Goal: Information Seeking & Learning: Learn about a topic

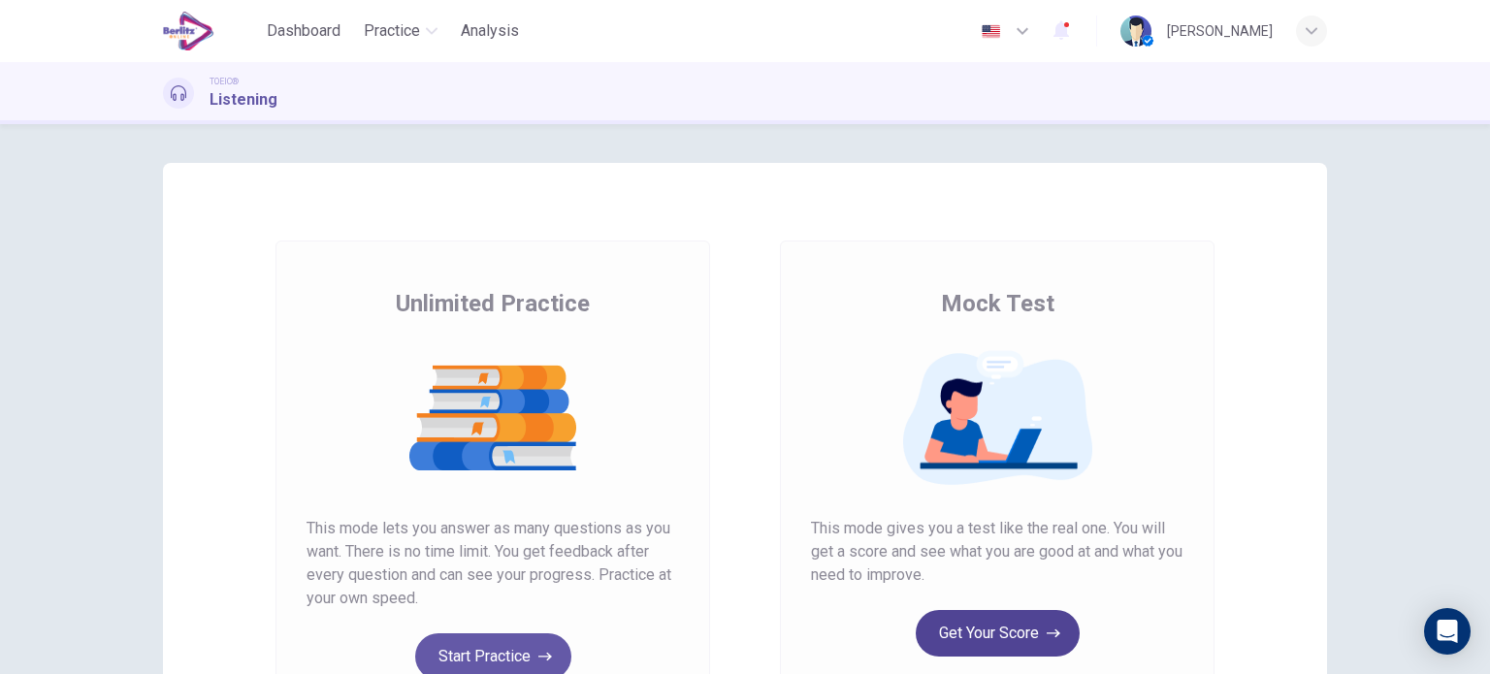
click at [982, 636] on button "Get Your Score" at bounding box center [998, 633] width 164 height 47
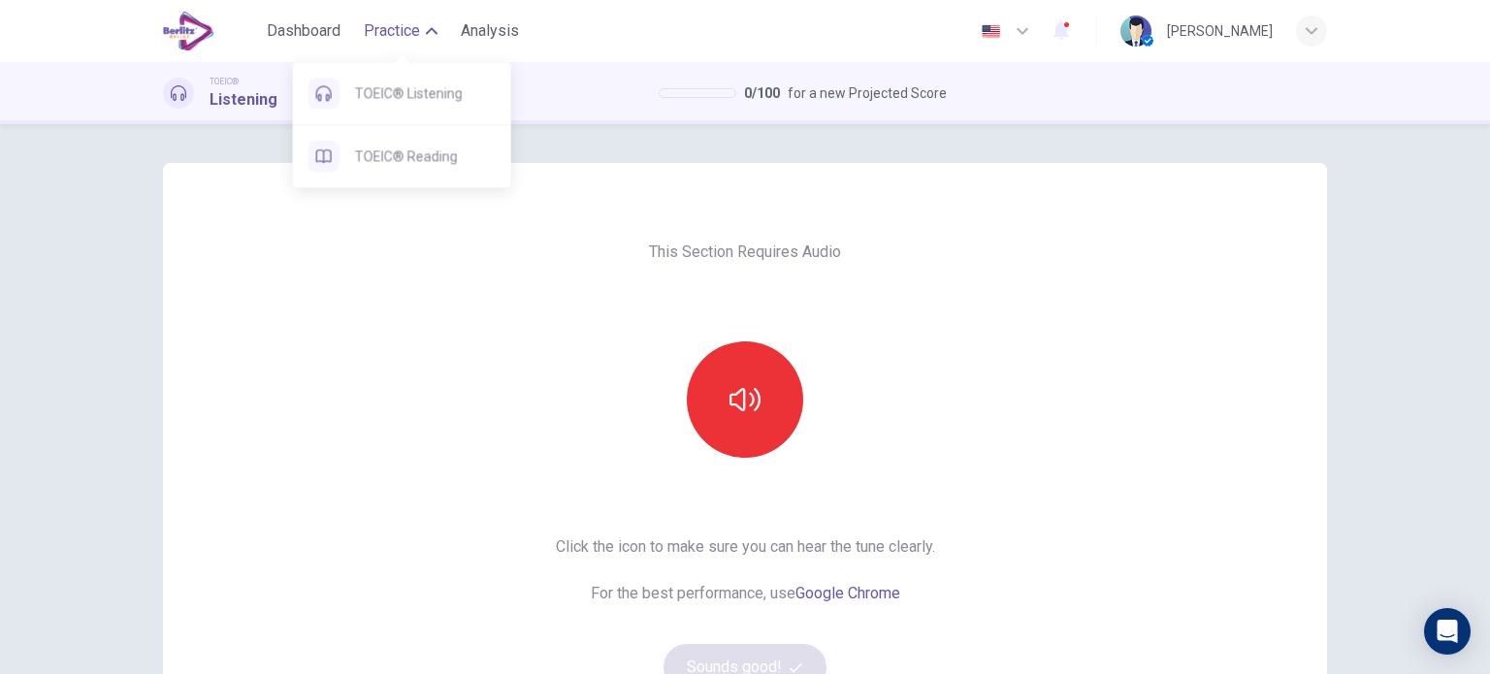
click at [400, 36] on span "Practice" at bounding box center [392, 30] width 56 height 23
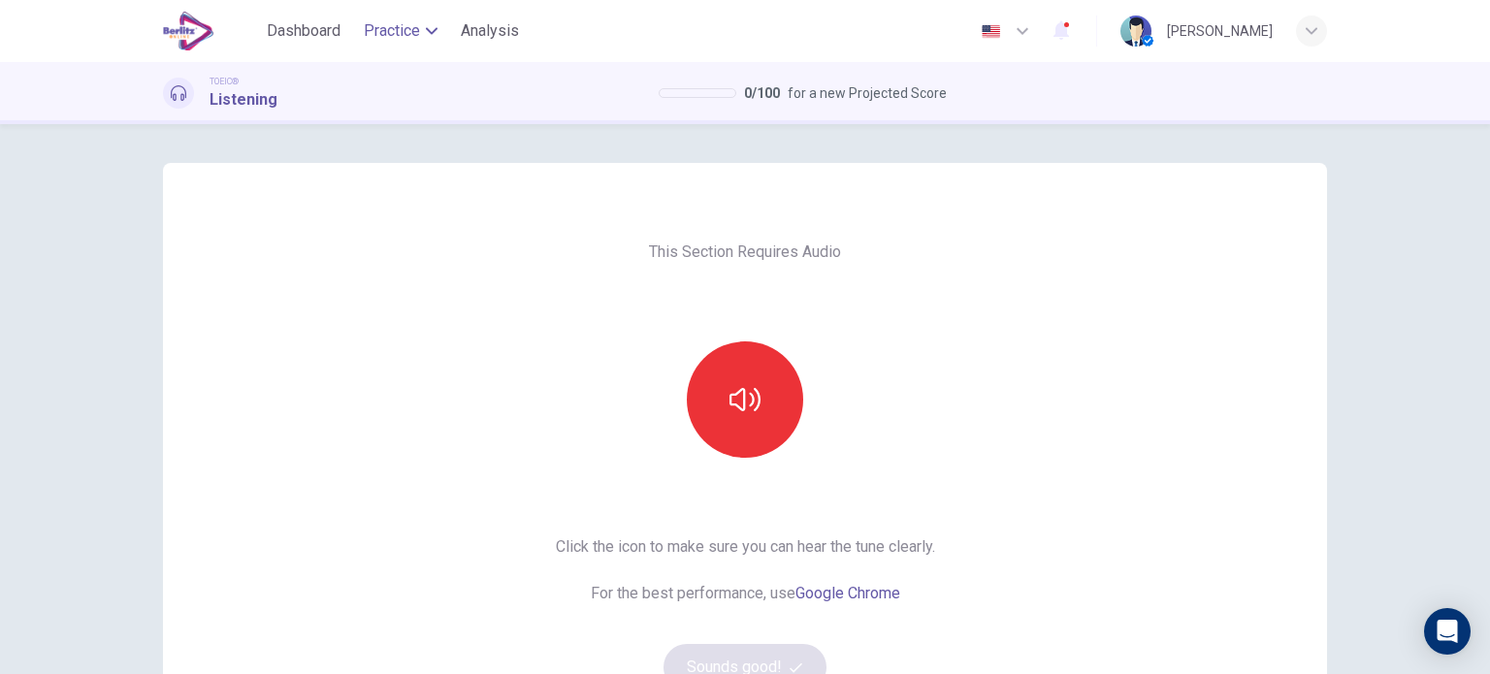
click at [400, 36] on span "Practice" at bounding box center [392, 30] width 56 height 23
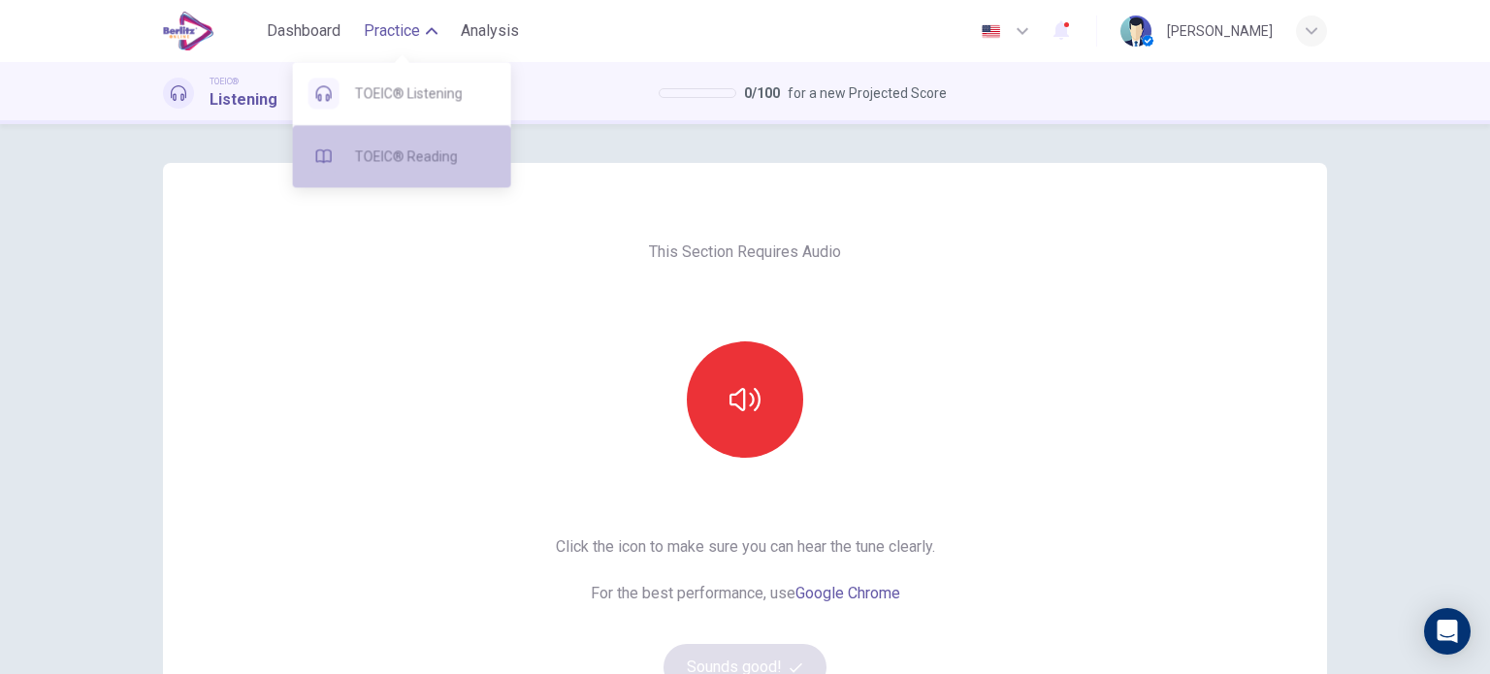
click at [425, 155] on span "TOEIC® Reading" at bounding box center [425, 156] width 141 height 23
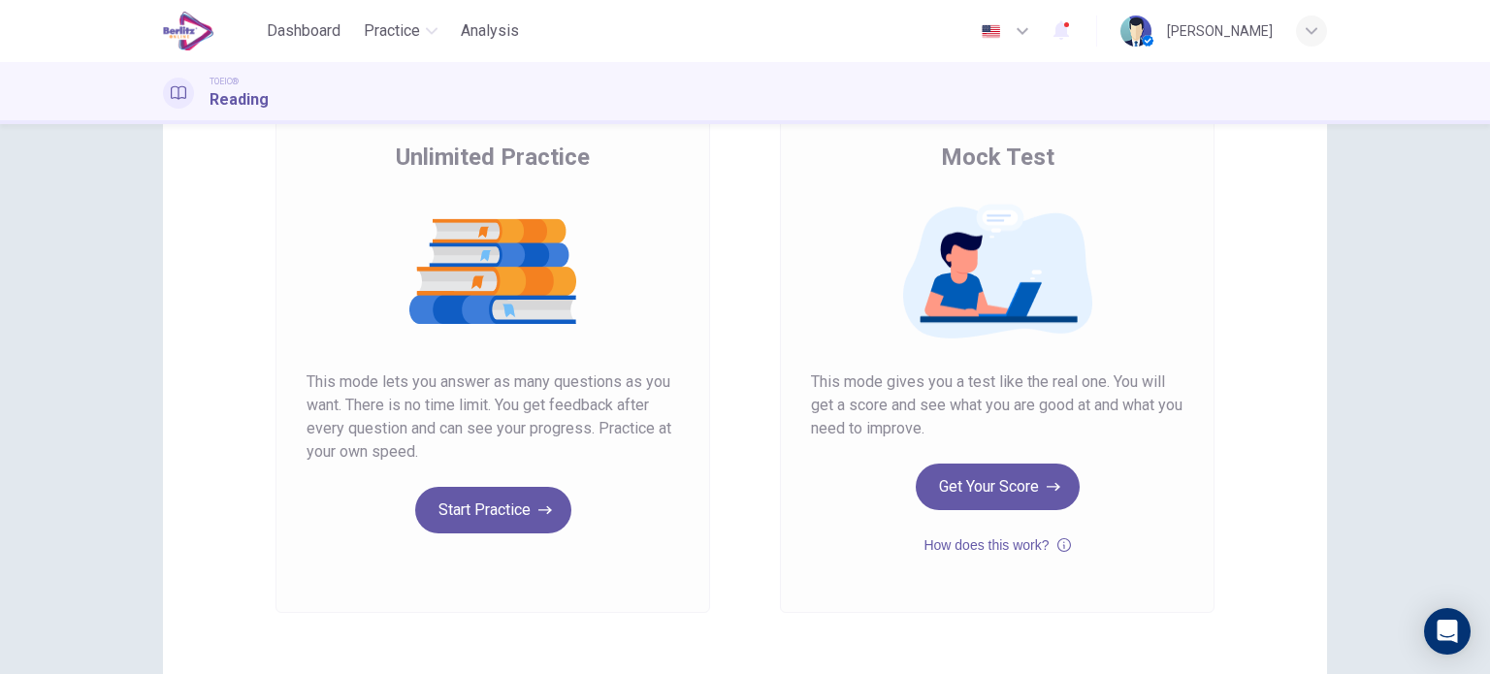
scroll to position [162, 0]
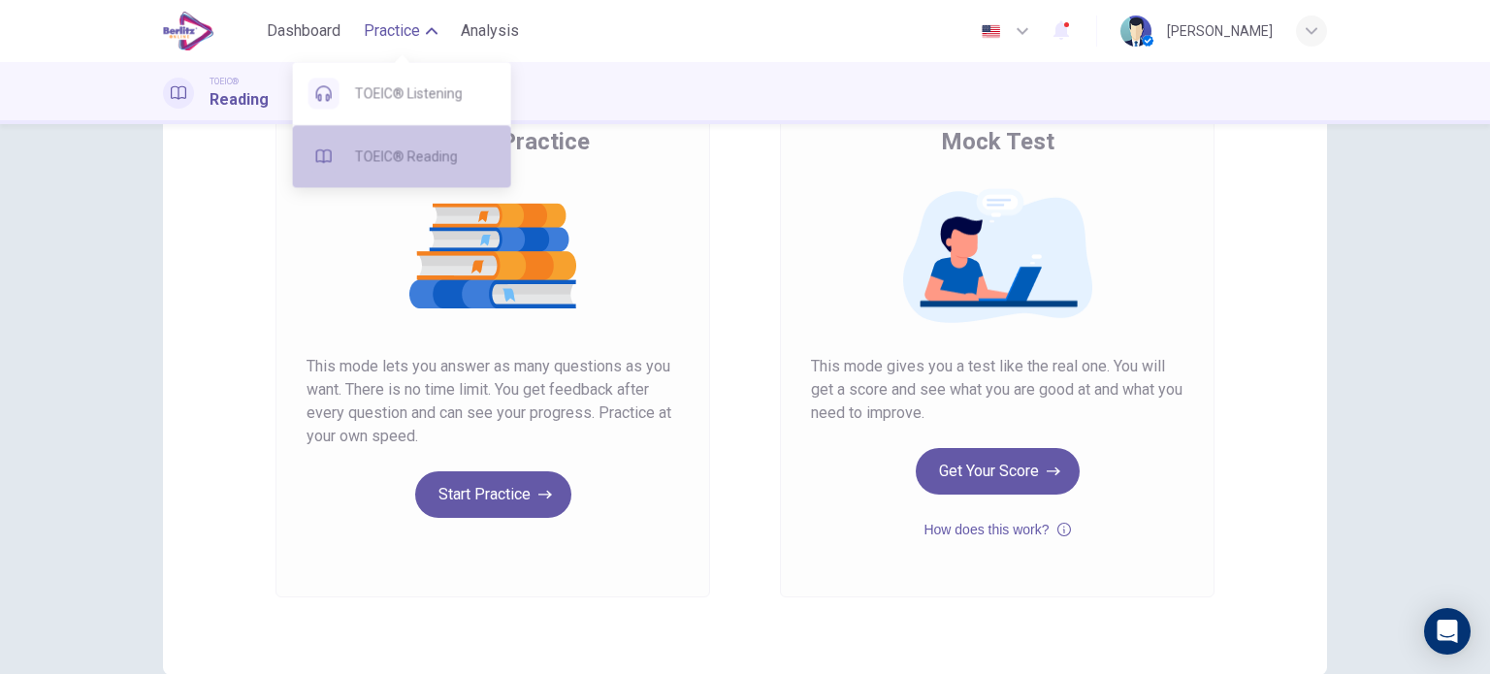
click at [434, 164] on span "TOEIC® Reading" at bounding box center [425, 156] width 141 height 23
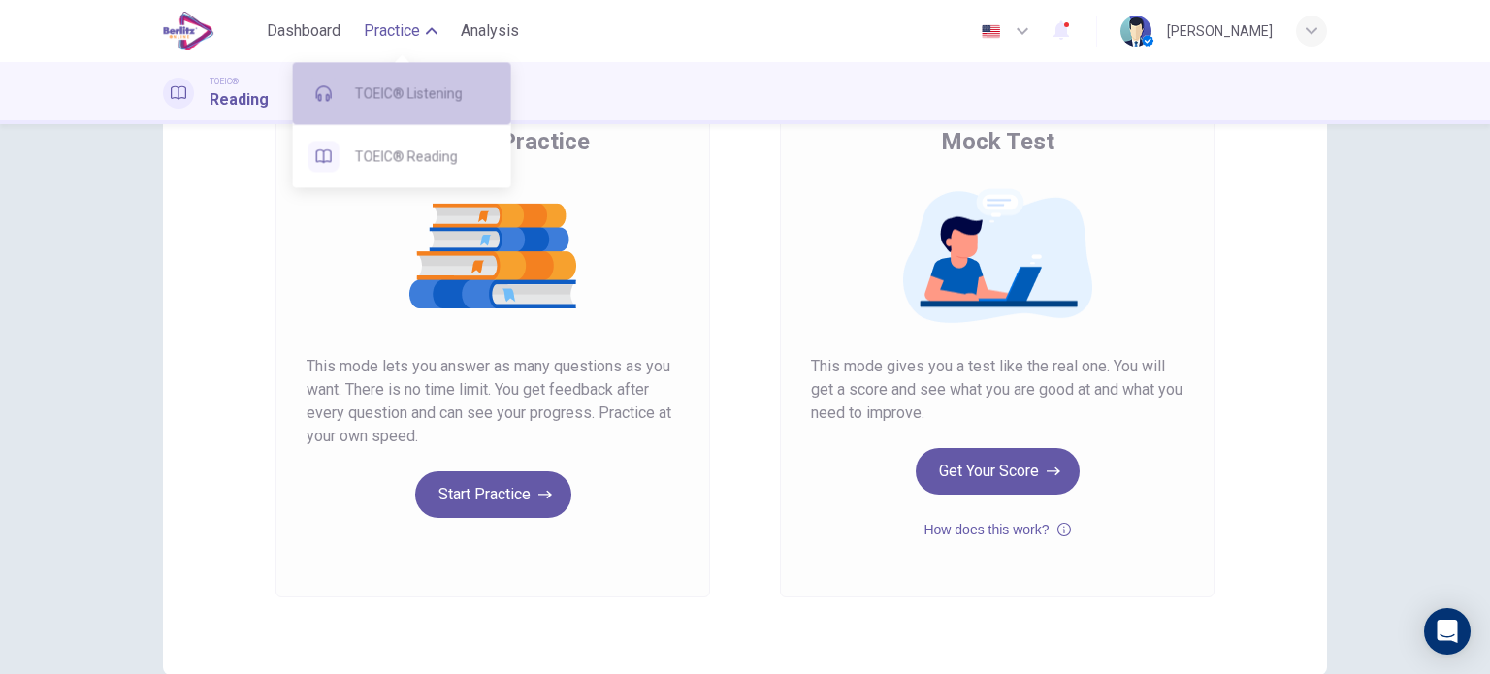
click at [437, 106] on div "TOEIC® Listening" at bounding box center [402, 93] width 218 height 62
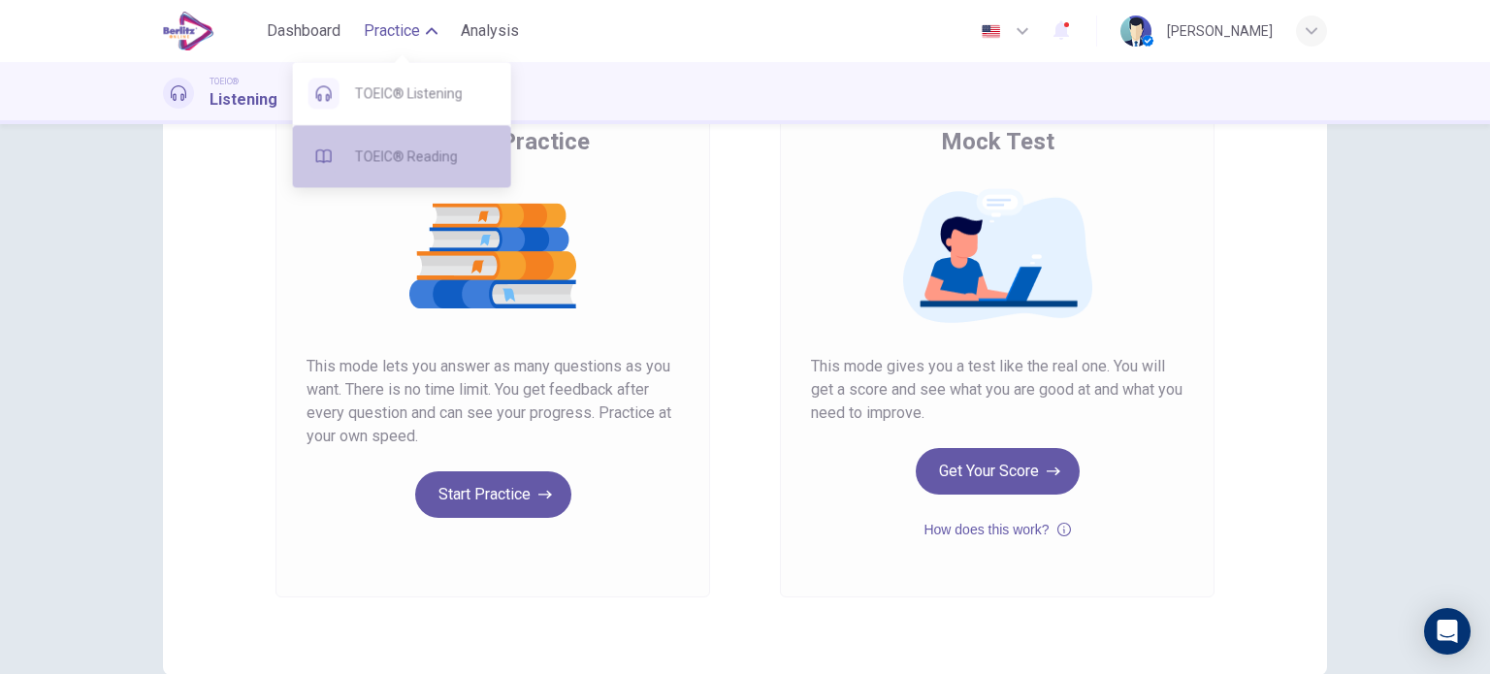
click at [392, 174] on div "TOEIC® Reading" at bounding box center [402, 156] width 218 height 62
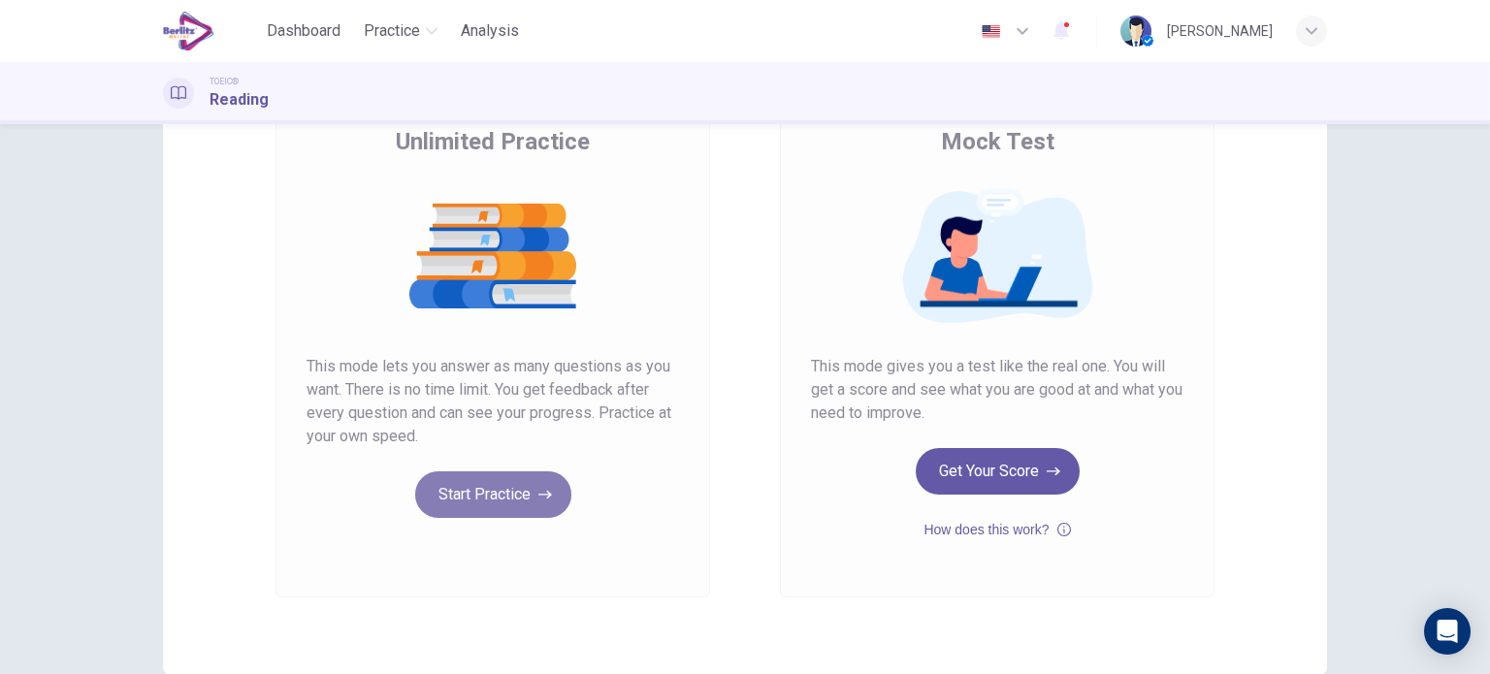
click at [481, 501] on button "Start Practice" at bounding box center [493, 495] width 156 height 47
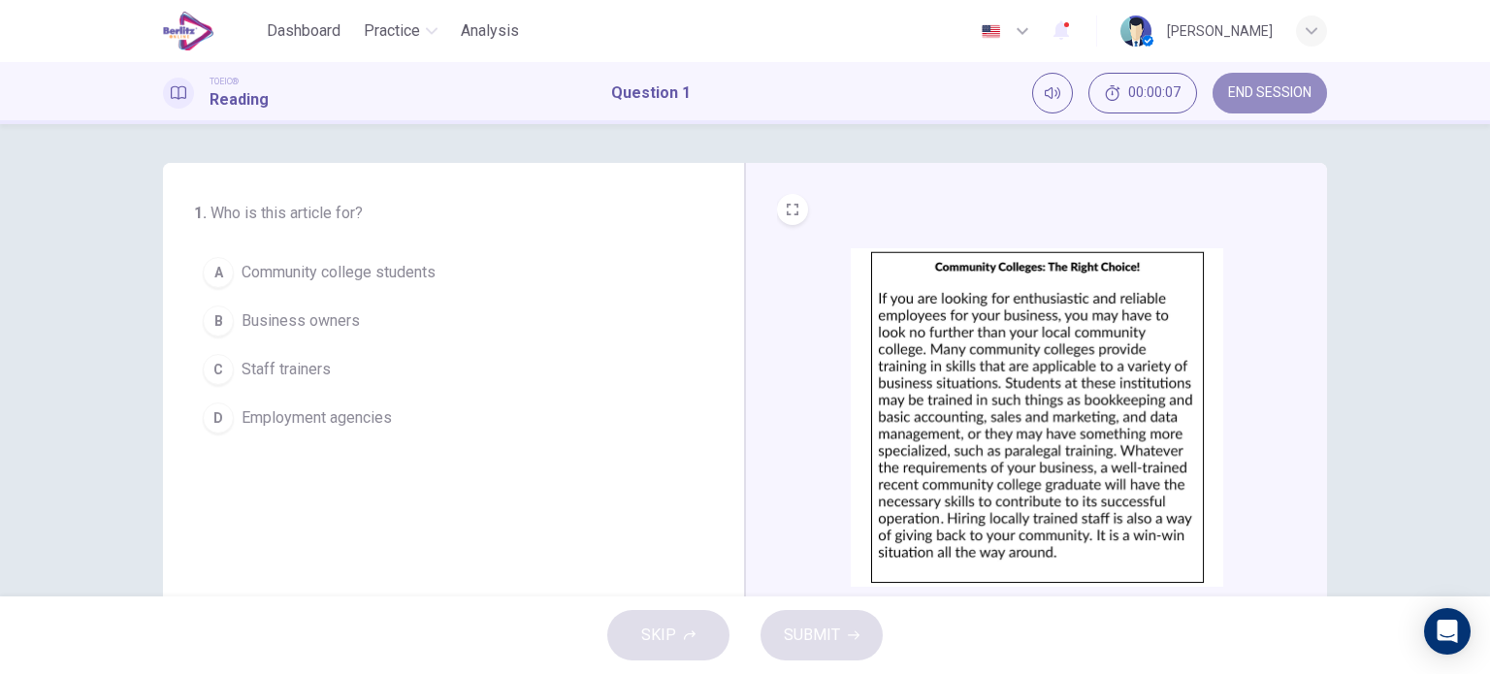
click at [1280, 91] on span "END SESSION" at bounding box center [1269, 93] width 83 height 16
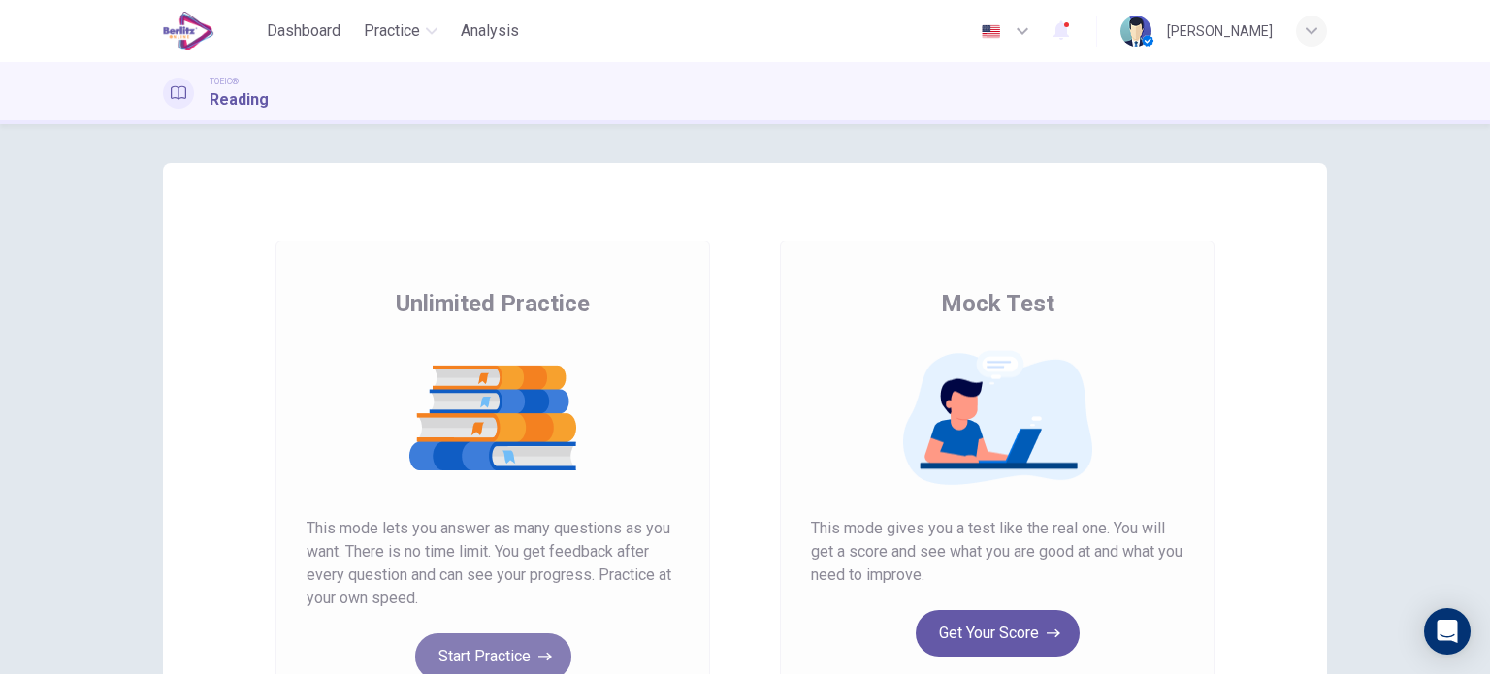
click at [477, 640] on button "Start Practice" at bounding box center [493, 657] width 156 height 47
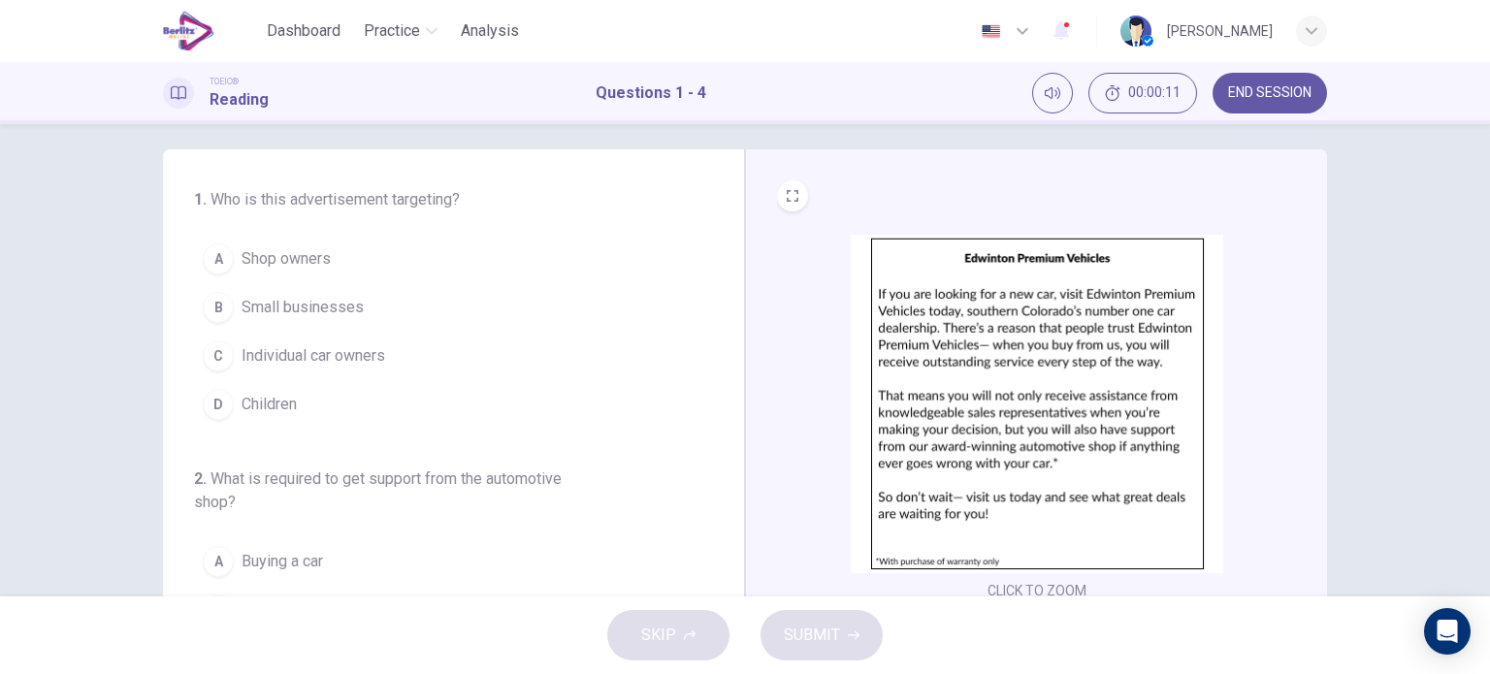
scroll to position [16, 0]
click at [1269, 92] on span "END SESSION" at bounding box center [1269, 93] width 83 height 16
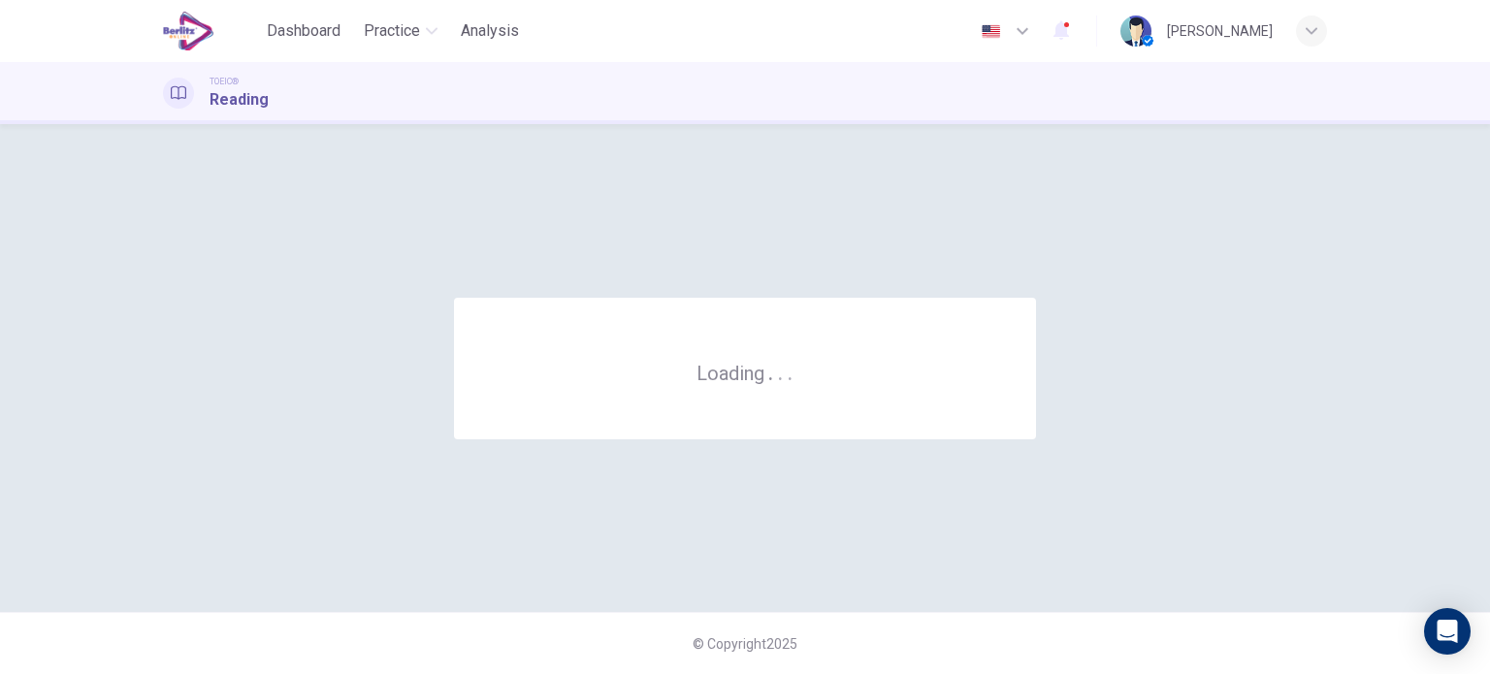
scroll to position [0, 0]
